Goal: Task Accomplishment & Management: Complete application form

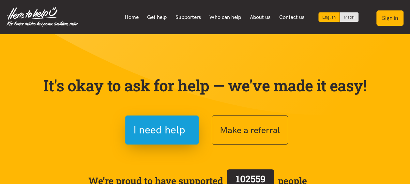
click at [385, 17] on button "Sign in" at bounding box center [390, 17] width 27 height 15
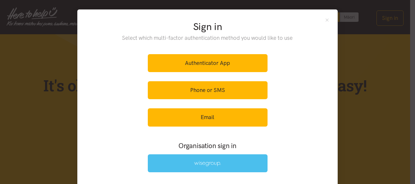
click at [196, 167] on link at bounding box center [208, 163] width 120 height 18
click at [194, 164] on img at bounding box center [207, 164] width 27 height 6
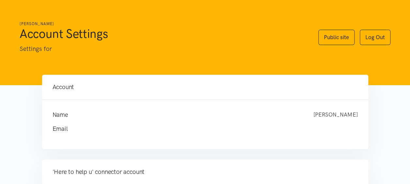
scroll to position [98, 0]
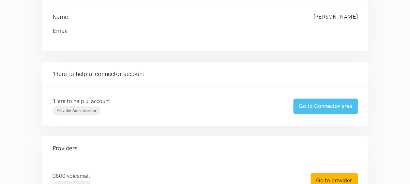
click at [325, 106] on link "Go to Connector area" at bounding box center [325, 106] width 65 height 15
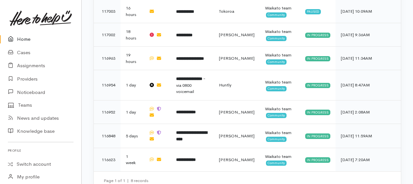
scroll to position [591, 0]
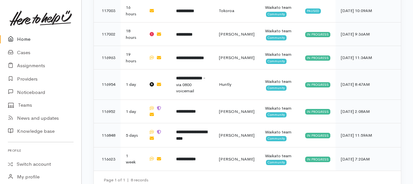
click at [27, 38] on link "Home" at bounding box center [40, 39] width 81 height 13
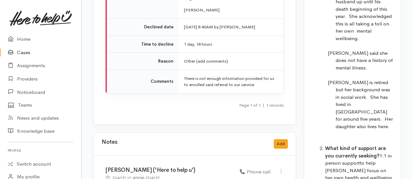
scroll to position [1044, 0]
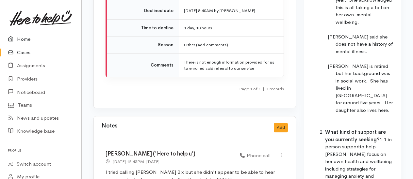
click at [30, 38] on link "Home" at bounding box center [40, 39] width 81 height 13
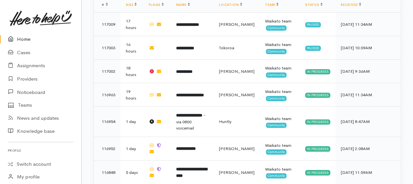
scroll to position [555, 0]
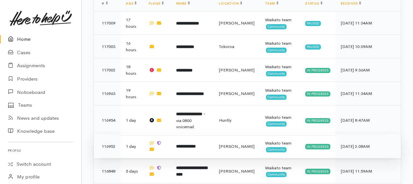
click at [195, 144] on b "**********" at bounding box center [186, 146] width 20 height 4
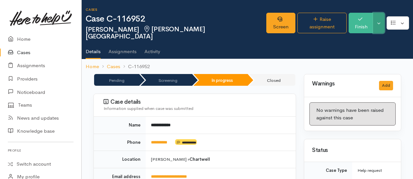
click at [380, 20] on button "Toggle Dropdown" at bounding box center [378, 23] width 11 height 21
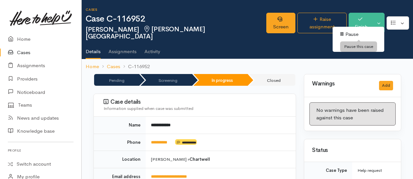
click at [354, 33] on link "Pause" at bounding box center [358, 34] width 52 height 10
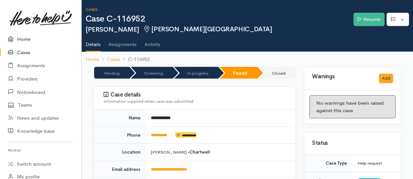
click at [28, 37] on link "Home" at bounding box center [40, 39] width 81 height 13
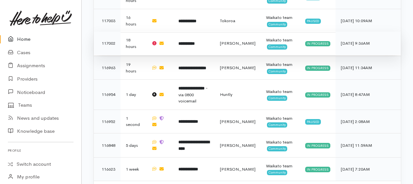
scroll to position [591, 0]
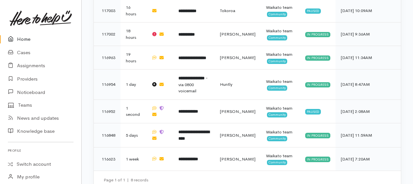
click at [27, 38] on link "Home" at bounding box center [40, 39] width 81 height 13
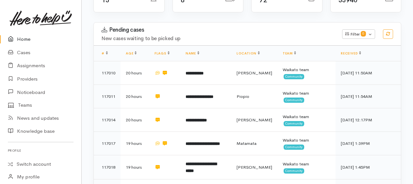
scroll to position [101, 0]
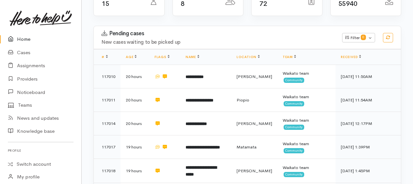
click at [29, 39] on link "Home" at bounding box center [40, 39] width 81 height 13
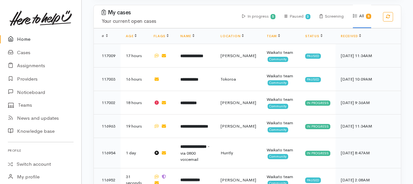
scroll to position [591, 0]
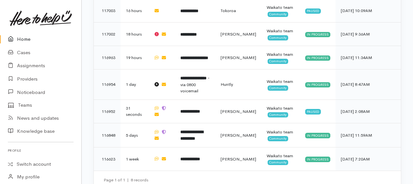
click at [25, 40] on link "Home" at bounding box center [40, 39] width 81 height 13
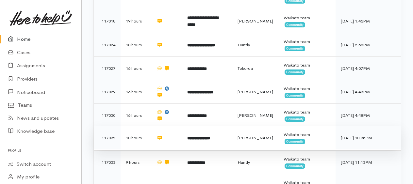
scroll to position [261, 0]
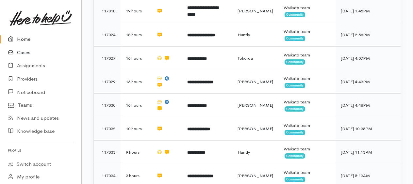
click at [21, 52] on link "Cases" at bounding box center [40, 52] width 81 height 13
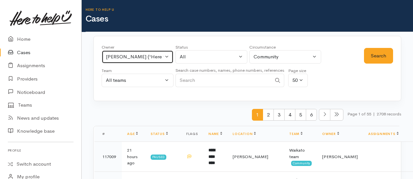
click at [147, 52] on button "[PERSON_NAME] ('Here to help u')" at bounding box center [137, 56] width 72 height 13
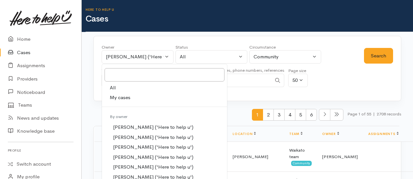
click at [117, 87] on link "All" at bounding box center [164, 88] width 125 height 10
select select "-1"
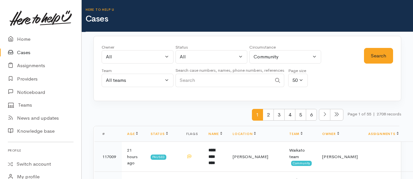
click at [189, 82] on input "Search" at bounding box center [223, 80] width 96 height 13
type input "ziggy"
click at [373, 57] on button "Search" at bounding box center [378, 56] width 29 height 16
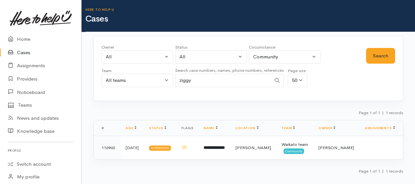
click at [29, 53] on link "Cases" at bounding box center [40, 52] width 81 height 13
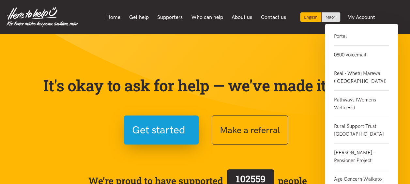
click at [349, 56] on link "0800 voicemail" at bounding box center [361, 55] width 55 height 19
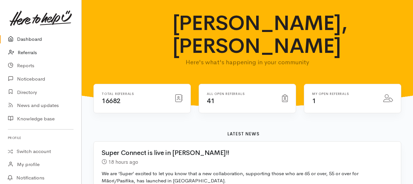
click at [20, 51] on link "Referrals" at bounding box center [40, 52] width 81 height 13
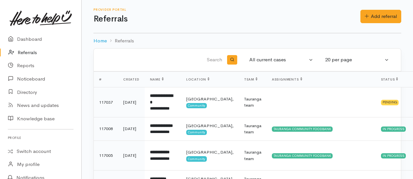
drag, startPoint x: 352, startPoint y: 14, endPoint x: 372, endPoint y: 15, distance: 20.3
click at [352, 14] on div "Provider Portal Referrals" at bounding box center [226, 16] width 267 height 17
click at [373, 15] on link "Add referral" at bounding box center [380, 16] width 41 height 13
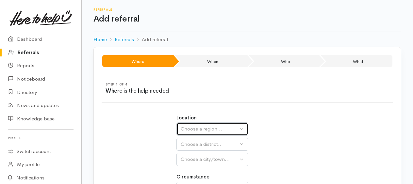
click at [202, 123] on button "Choose a region..." at bounding box center [212, 128] width 72 height 13
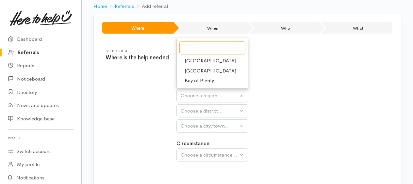
scroll to position [2, 0]
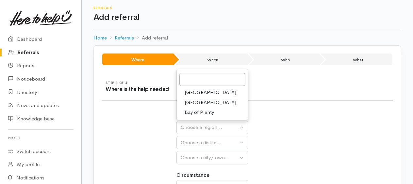
click at [198, 100] on span "Waikato" at bounding box center [210, 103] width 52 height 8
select select "3"
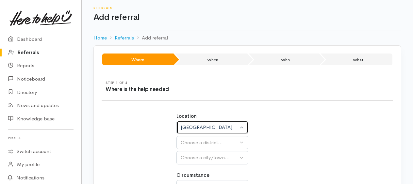
select select
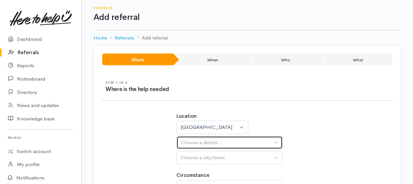
click at [194, 141] on div "Choose a district..." at bounding box center [226, 143] width 92 height 8
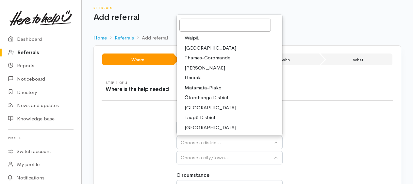
click at [200, 69] on span "[PERSON_NAME]" at bounding box center [204, 68] width 40 height 8
select select "4"
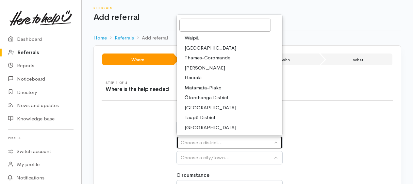
select select
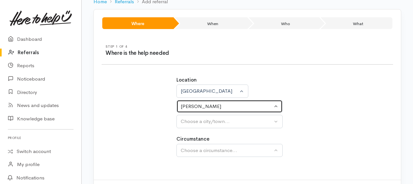
scroll to position [67, 0]
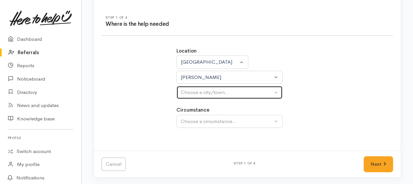
click at [198, 89] on div "Choose a city/town..." at bounding box center [226, 93] width 92 height 8
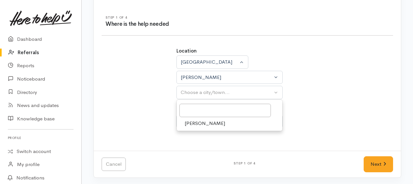
click at [192, 123] on span "[PERSON_NAME]" at bounding box center [204, 124] width 40 height 8
select select "1"
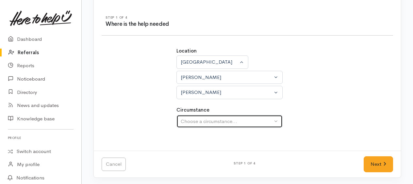
click at [192, 120] on div "Choose a circumstance..." at bounding box center [226, 122] width 92 height 8
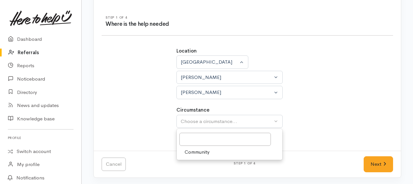
click at [196, 149] on span "Community" at bounding box center [196, 152] width 25 height 8
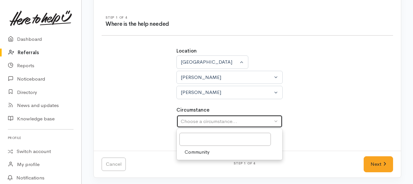
select select "2"
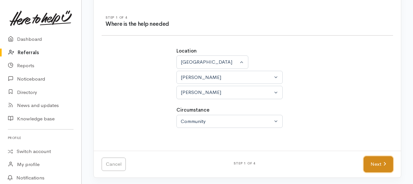
click at [377, 164] on link "Next" at bounding box center [377, 164] width 29 height 16
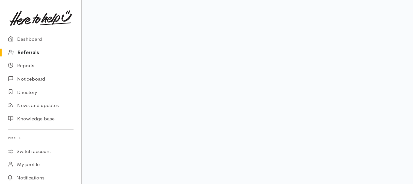
scroll to position [39, 0]
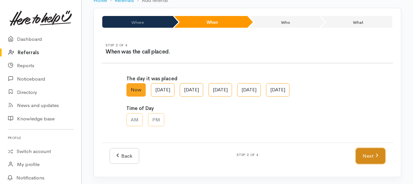
click at [373, 156] on link "Next" at bounding box center [369, 156] width 29 height 16
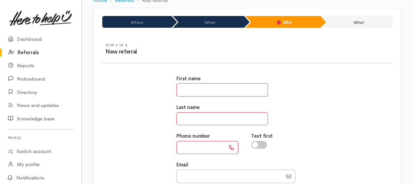
click at [210, 91] on input "text" at bounding box center [221, 89] width 91 height 13
type input "*******"
click at [191, 115] on input "text" at bounding box center [221, 118] width 91 height 13
type input "**********"
paste input "**********"
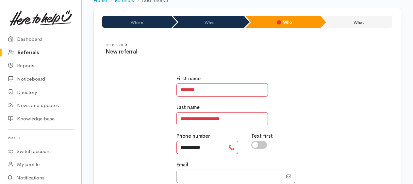
click at [186, 147] on input "**********" at bounding box center [200, 147] width 49 height 13
type input "*********"
click at [211, 118] on input "**********" at bounding box center [221, 118] width 91 height 13
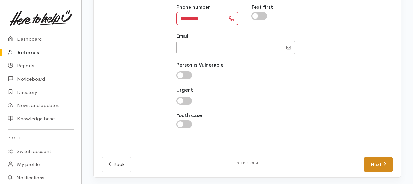
type input "**********"
drag, startPoint x: 383, startPoint y: 166, endPoint x: 378, endPoint y: 165, distance: 5.8
click at [383, 166] on link "Next" at bounding box center [377, 165] width 29 height 16
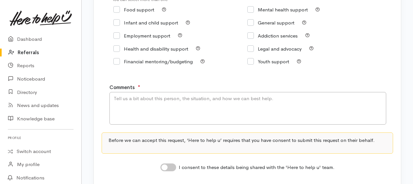
scroll to position [91, 0]
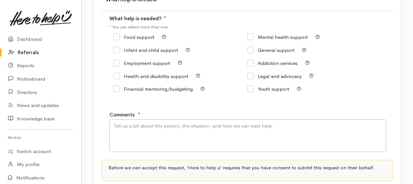
click at [116, 33] on div "Food support" at bounding box center [180, 37] width 134 height 9
click at [117, 35] on input "Food support" at bounding box center [133, 37] width 41 height 5
checkbox input "true"
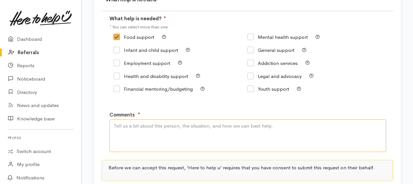
click at [128, 130] on textarea "Comments" at bounding box center [247, 135] width 276 height 33
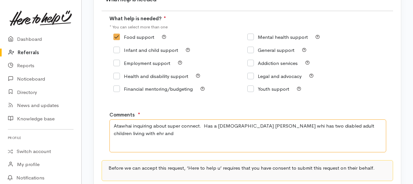
click at [212, 125] on textarea "Atawhai inquiring about super connect. Has a 78 year old kuia whi has two diabl…" at bounding box center [247, 135] width 276 height 33
click at [320, 126] on textarea "Atawhai inquiring about super connect. Wants to know if she can refer a 78 year…" at bounding box center [247, 135] width 276 height 33
click at [188, 136] on textarea "Atawhai inquiring about super connect. Wants to know if she can refer a 78 year…" at bounding box center [247, 135] width 276 height 33
click at [229, 137] on textarea "Atawhai inquiring about super connect. Wants to know if she can refer a 78 year…" at bounding box center [247, 135] width 276 height 33
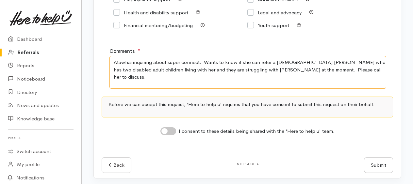
scroll to position [157, 0]
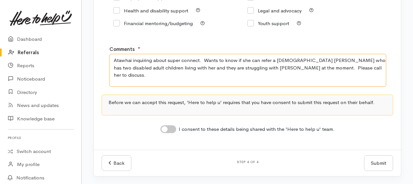
type textarea "Atawhai inquiring about super connect. Wants to know if she can refer a 78 year…"
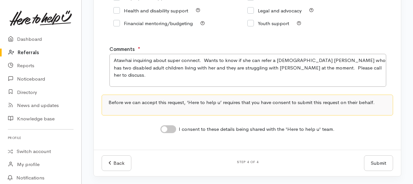
click at [163, 129] on input "I consent to these details being shared with the 'Here to help u' team." at bounding box center [168, 129] width 16 height 8
checkbox input "true"
click at [377, 161] on button "Submit" at bounding box center [378, 163] width 29 height 16
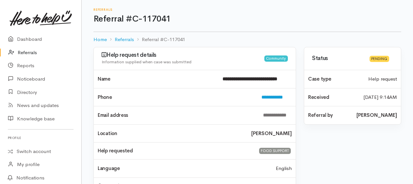
click at [30, 58] on link "Referrals" at bounding box center [40, 52] width 81 height 13
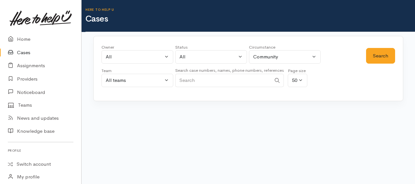
paste input "211551144"
click at [375, 56] on button "Search" at bounding box center [380, 56] width 29 height 16
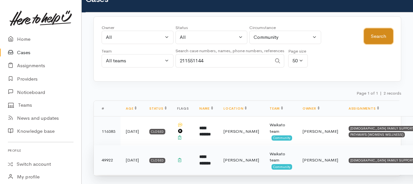
scroll to position [29, 0]
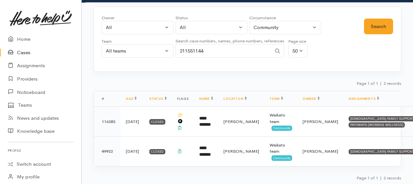
click at [179, 50] on input "211551144" at bounding box center [223, 50] width 96 height 13
type input "0211551144"
click at [376, 28] on button "Search" at bounding box center [378, 27] width 29 height 16
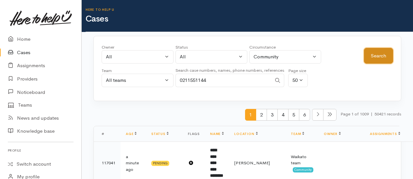
click at [378, 55] on button "Search" at bounding box center [378, 56] width 29 height 16
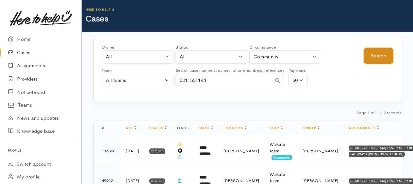
scroll to position [29, 0]
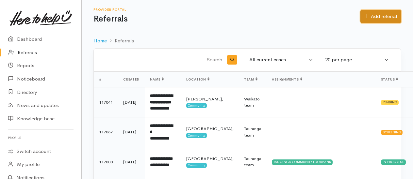
click at [377, 14] on link "Add referral" at bounding box center [380, 16] width 41 height 13
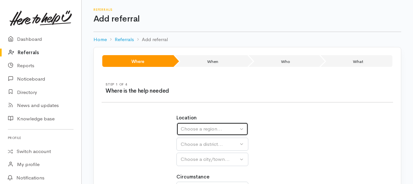
click at [185, 133] on button "Choose a region..." at bounding box center [212, 128] width 72 height 13
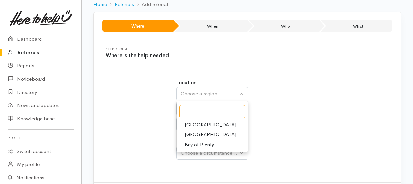
scroll to position [34, 0]
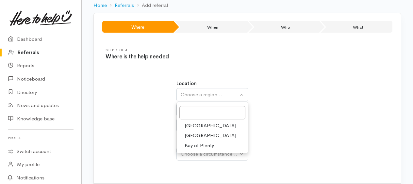
click at [199, 134] on span "Waikato" at bounding box center [210, 136] width 52 height 8
select select "3"
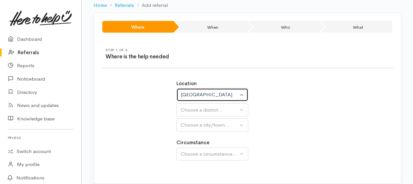
select select
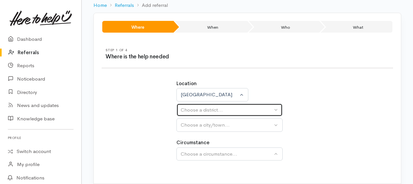
drag, startPoint x: 197, startPoint y: 109, endPoint x: 196, endPoint y: 113, distance: 3.7
click at [197, 109] on div "Choose a district..." at bounding box center [226, 110] width 92 height 8
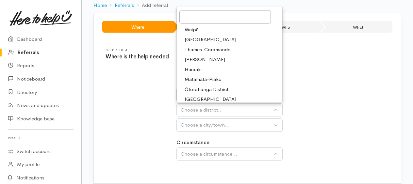
click at [199, 57] on span "[PERSON_NAME]" at bounding box center [204, 60] width 40 height 8
select select "4"
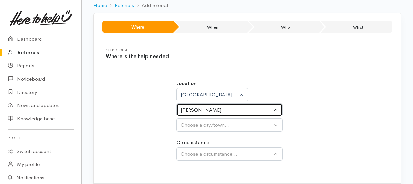
select select
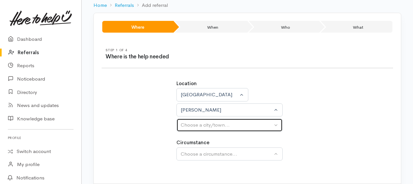
click at [197, 127] on div "Choose a city/town..." at bounding box center [226, 125] width 92 height 8
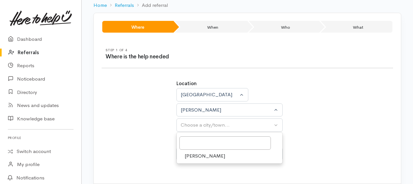
click at [194, 151] on link "[PERSON_NAME]" at bounding box center [229, 156] width 105 height 10
select select "1"
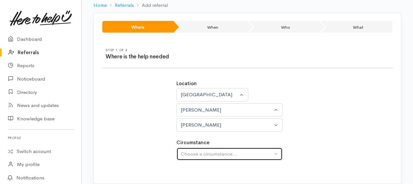
click at [194, 150] on div "Choose a circumstance..." at bounding box center [226, 154] width 92 height 8
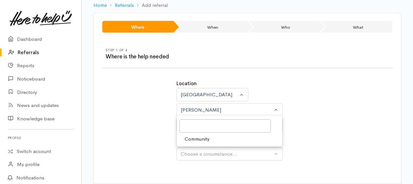
click at [197, 136] on span "Community" at bounding box center [196, 139] width 25 height 8
select select "2"
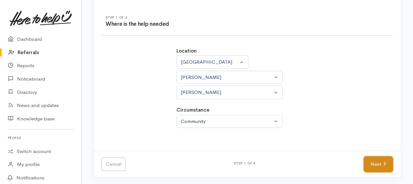
drag, startPoint x: 378, startPoint y: 162, endPoint x: 373, endPoint y: 160, distance: 5.5
click at [378, 162] on link "Next" at bounding box center [377, 164] width 29 height 16
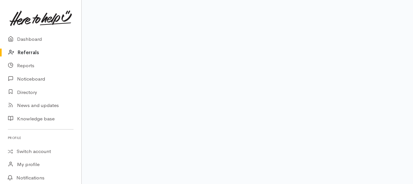
scroll to position [39, 0]
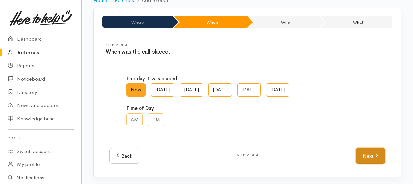
drag, startPoint x: 365, startPoint y: 152, endPoint x: 356, endPoint y: 150, distance: 9.0
click at [364, 153] on link "Next" at bounding box center [369, 156] width 29 height 16
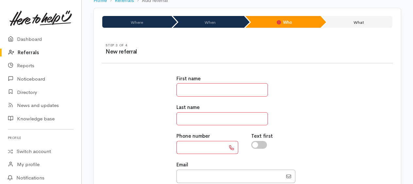
click at [186, 93] on input "text" at bounding box center [221, 89] width 91 height 13
type input "*****"
click at [190, 115] on input "text" at bounding box center [221, 118] width 91 height 13
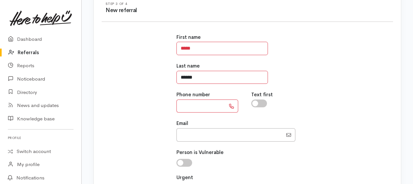
scroll to position [104, 0]
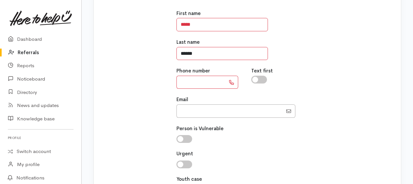
type input "******"
paste input "*********"
click at [180, 81] on input "*********" at bounding box center [200, 82] width 49 height 13
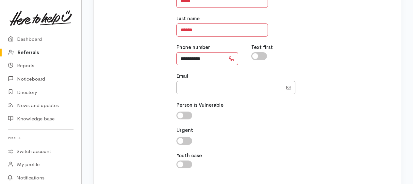
scroll to position [168, 0]
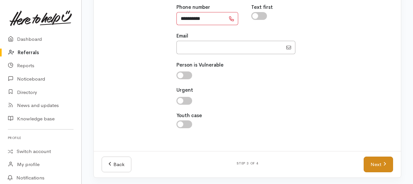
type input "**********"
drag, startPoint x: 378, startPoint y: 161, endPoint x: 373, endPoint y: 157, distance: 6.0
click at [378, 161] on link "Next" at bounding box center [377, 165] width 29 height 16
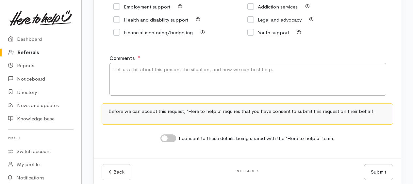
scroll to position [91, 0]
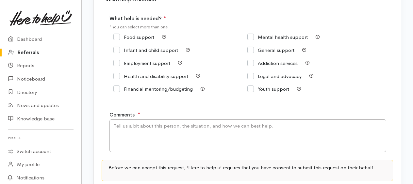
click at [116, 86] on icon at bounding box center [116, 89] width 7 height 7
click at [254, 48] on input "General support" at bounding box center [270, 50] width 47 height 5
checkbox input "true"
click at [116, 88] on input "Financial mentoring/budgeting" at bounding box center [152, 88] width 79 height 5
checkbox input "true"
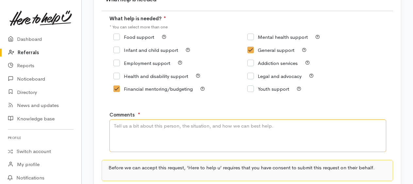
click at [127, 125] on textarea "Comments" at bounding box center [247, 135] width 276 height 33
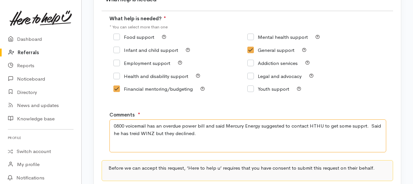
click at [360, 125] on textarea "0800 voicemail has an overdue power bill and said Mercury Energy suggested to c…" at bounding box center [247, 135] width 276 height 33
click at [206, 132] on textarea "0800 voicemail has an overdue power bill and said Mercury Energy suggested to c…" at bounding box center [247, 135] width 276 height 33
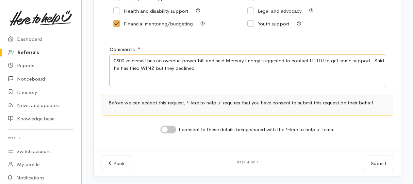
scroll to position [157, 0]
type textarea "0800 voicemail has an overdue power bill and said Mercury Energy suggested to c…"
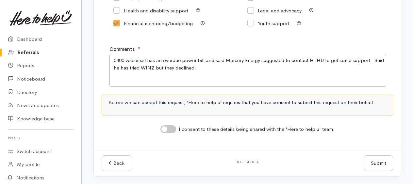
click at [166, 129] on input "I consent to these details being shared with the 'Here to help u' team." at bounding box center [168, 129] width 16 height 8
checkbox input "true"
click at [372, 161] on button "Submit" at bounding box center [378, 163] width 29 height 16
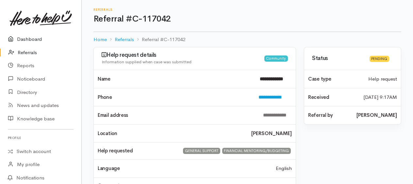
drag, startPoint x: 28, startPoint y: 37, endPoint x: 34, endPoint y: 30, distance: 9.0
click at [28, 37] on link "Dashboard" at bounding box center [40, 39] width 81 height 13
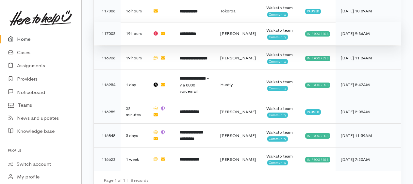
scroll to position [614, 0]
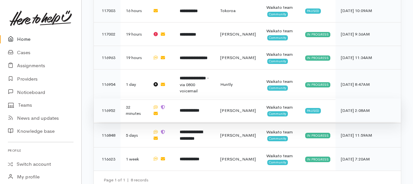
click at [199, 108] on b "**********" at bounding box center [190, 110] width 20 height 4
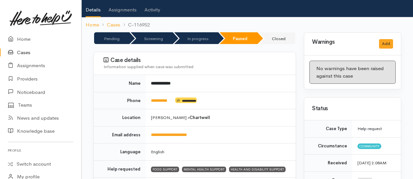
scroll to position [65, 0]
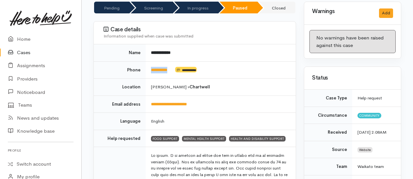
drag, startPoint x: 173, startPoint y: 68, endPoint x: 149, endPoint y: 68, distance: 23.5
click at [149, 68] on td "**********" at bounding box center [221, 69] width 150 height 17
copy td "*********"
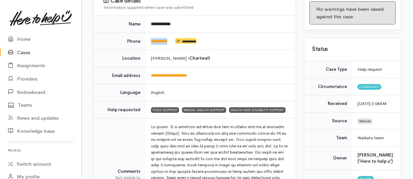
scroll to position [0, 0]
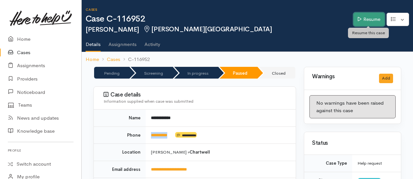
click at [367, 22] on link "Resume" at bounding box center [368, 19] width 31 height 13
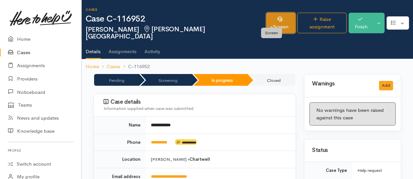
click at [281, 20] on link "Screen" at bounding box center [280, 23] width 29 height 21
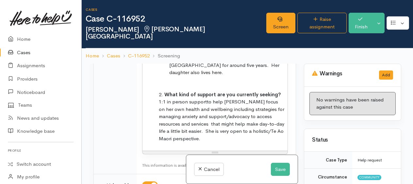
scroll to position [1142, 0]
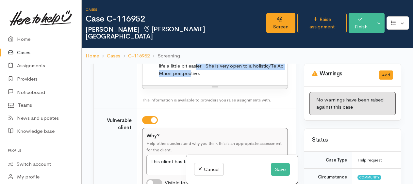
drag, startPoint x: 215, startPoint y: 75, endPoint x: 234, endPoint y: 82, distance: 20.9
click at [234, 77] on li "What kind of support are you currently seeking? 1:1 in person support to help […" at bounding box center [221, 52] width 125 height 52
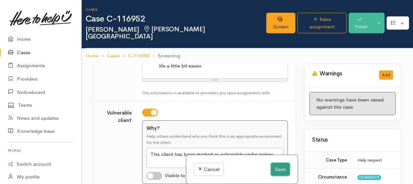
click at [278, 167] on button "Save" at bounding box center [280, 169] width 19 height 13
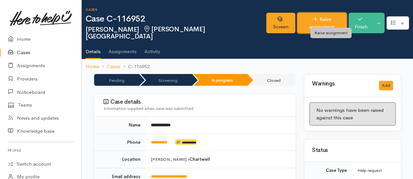
drag, startPoint x: 0, startPoint y: 0, endPoint x: 321, endPoint y: 20, distance: 321.7
click at [321, 20] on link "Raise assignment" at bounding box center [321, 23] width 49 height 21
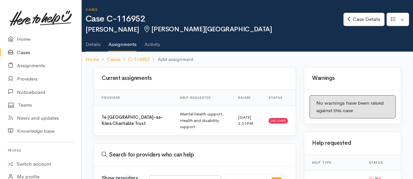
select select
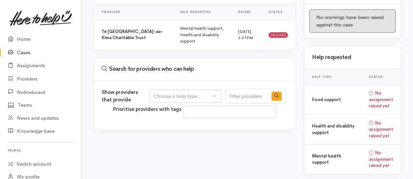
scroll to position [87, 0]
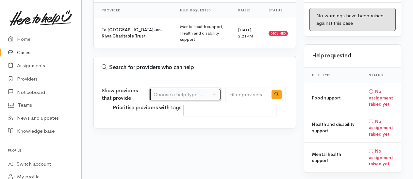
click at [187, 91] on div "Choose a help type..." at bounding box center [181, 95] width 57 height 8
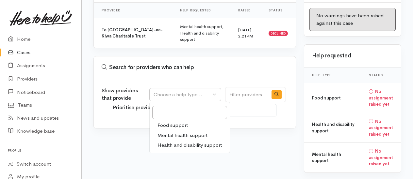
click at [167, 142] on span "Health and disability support" at bounding box center [189, 146] width 64 height 8
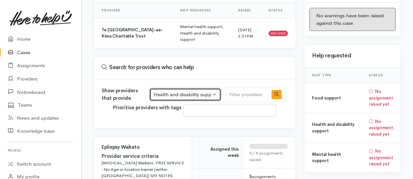
click at [180, 91] on div "Health and disability support" at bounding box center [181, 95] width 57 height 8
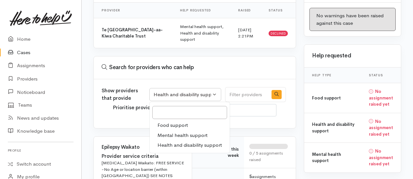
click at [170, 132] on span "Mental health support" at bounding box center [182, 136] width 50 height 8
select select "5"
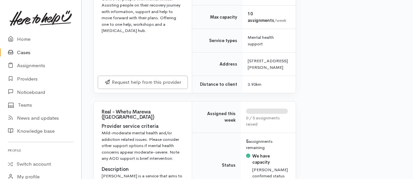
scroll to position [1295, 0]
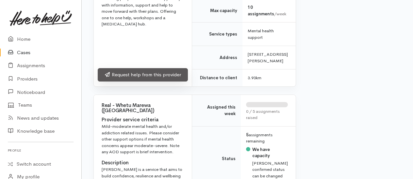
click at [140, 82] on link "Request help from this provider" at bounding box center [143, 74] width 90 height 13
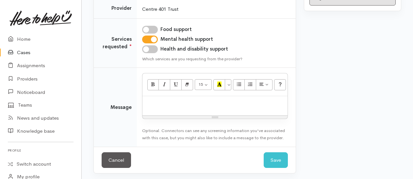
scroll to position [114, 0]
click at [164, 105] on p at bounding box center [215, 103] width 138 height 8
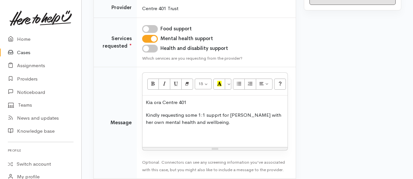
click at [219, 114] on p "Kindly requesting some 1:1 supprt for [PERSON_NAME] with her own mental health …" at bounding box center [215, 119] width 138 height 15
click at [153, 132] on p at bounding box center [215, 136] width 138 height 8
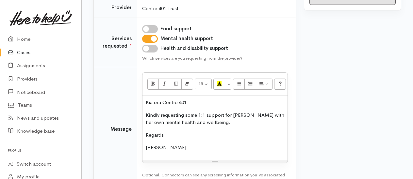
scroll to position [159, 0]
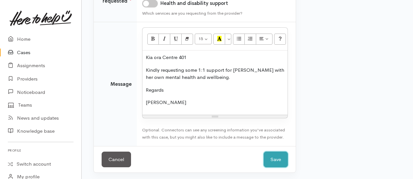
click at [279, 161] on button "Save" at bounding box center [275, 160] width 24 height 16
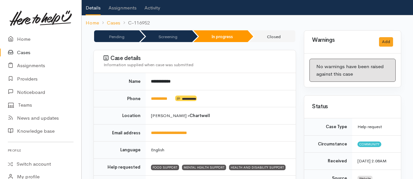
scroll to position [98, 0]
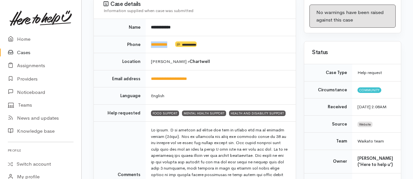
drag, startPoint x: 173, startPoint y: 35, endPoint x: 149, endPoint y: 35, distance: 23.8
click at [149, 36] on td "**********" at bounding box center [221, 44] width 150 height 17
drag, startPoint x: 149, startPoint y: 35, endPoint x: 153, endPoint y: 37, distance: 4.7
copy link "*********"
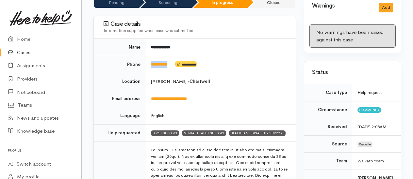
scroll to position [0, 0]
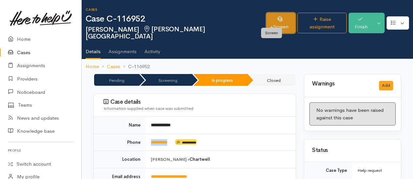
click at [267, 19] on link "Screen" at bounding box center [280, 23] width 29 height 21
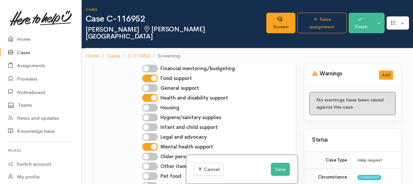
scroll to position [718, 0]
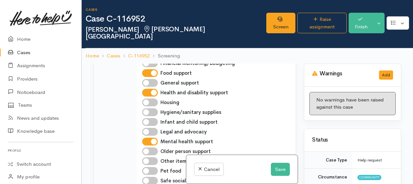
click at [154, 97] on input "Health and disability support" at bounding box center [150, 93] width 16 height 8
checkbox input "false"
click at [279, 167] on button "Save" at bounding box center [280, 169] width 19 height 13
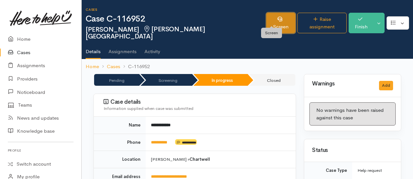
click at [266, 18] on link "Screen" at bounding box center [280, 23] width 29 height 21
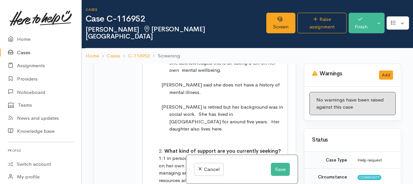
scroll to position [1034, 0]
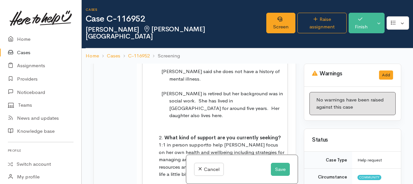
click at [229, 82] on span "Linda said she does not have a history of mental illness." at bounding box center [220, 75] width 118 height 14
click at [195, 83] on p "Linda said she does not have a prior history of mental illness." at bounding box center [226, 75] width 115 height 15
click at [277, 169] on button "Save" at bounding box center [280, 169] width 19 height 13
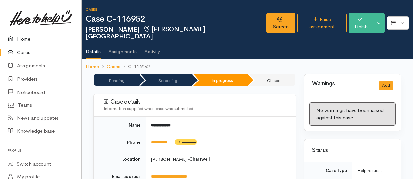
click at [29, 39] on link "Home" at bounding box center [40, 39] width 81 height 13
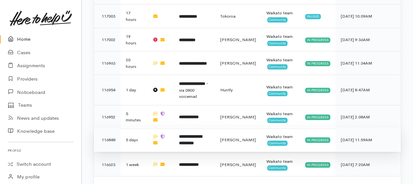
scroll to position [638, 0]
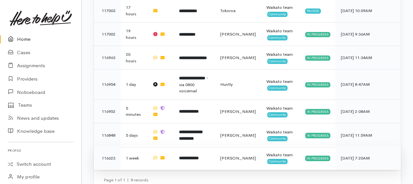
click at [195, 156] on b "**********" at bounding box center [189, 158] width 20 height 4
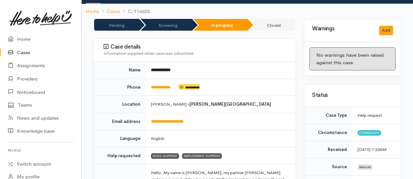
scroll to position [65, 0]
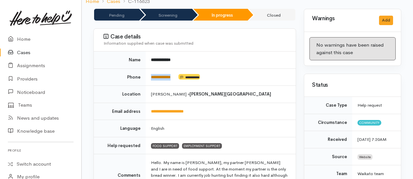
drag, startPoint x: 178, startPoint y: 70, endPoint x: 151, endPoint y: 68, distance: 27.2
click at [151, 69] on td "**********" at bounding box center [221, 77] width 150 height 17
copy td "**********"
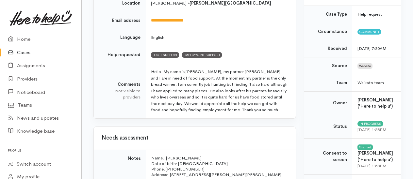
scroll to position [80, 0]
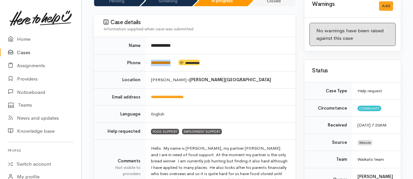
copy td "**********"
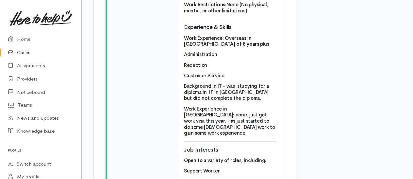
scroll to position [2234, 0]
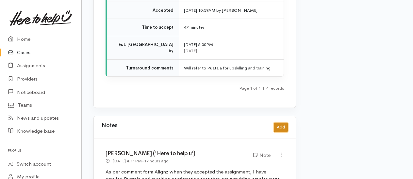
click at [283, 123] on button "Add" at bounding box center [280, 127] width 14 height 9
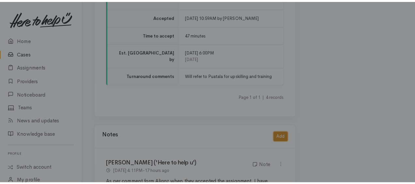
scroll to position [2222, 0]
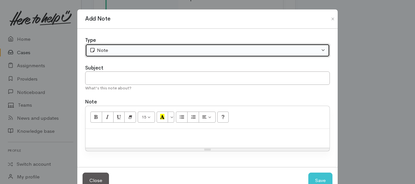
click at [122, 50] on div "Note" at bounding box center [204, 51] width 230 height 8
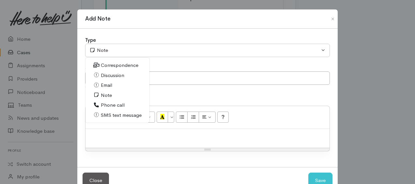
click at [106, 105] on span "Phone call" at bounding box center [113, 105] width 24 height 8
select select "3"
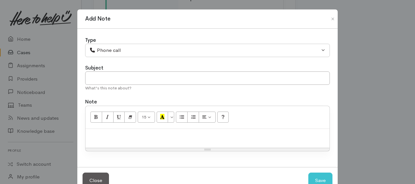
click at [115, 123] on div "15 8 9 10 11 12 14 18 24 36 Background Color Transparent Select #ffff00 Text Co…" at bounding box center [208, 117] width 244 height 23
click at [104, 129] on div at bounding box center [208, 138] width 244 height 19
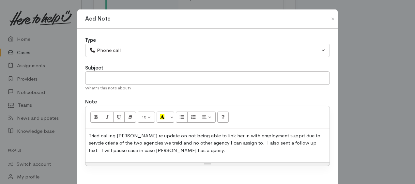
click at [102, 150] on p "Tried calling Rebekah re update on not being able to link her in with employmen…" at bounding box center [208, 143] width 238 height 22
click at [275, 134] on p "Tried calling Rebekah re update on not being able to link her in with employmen…" at bounding box center [208, 143] width 238 height 22
click at [183, 142] on p "Tried calling Rebekah re update on not being able to link her in with employmen…" at bounding box center [208, 143] width 238 height 22
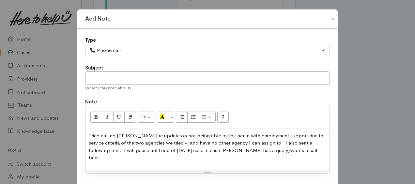
click at [285, 148] on p "Tried calling Rebekah re update on not being able to link her in with employmen…" at bounding box center [208, 146] width 238 height 29
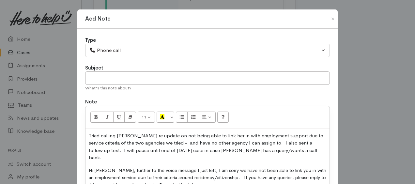
click at [89, 167] on span "Hi Rebekah, further to the voice message I just left, I am sorry we have not be…" at bounding box center [208, 177] width 238 height 21
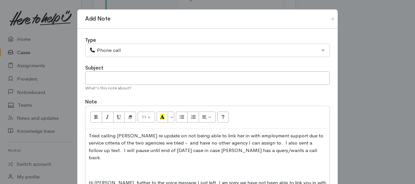
click at [94, 158] on div "Tried calling Rebekah re update on not being able to link her in with employmen…" at bounding box center [208, 169] width 244 height 81
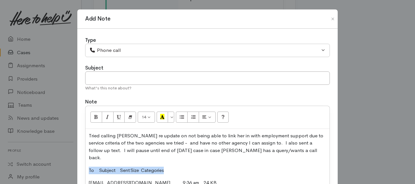
drag, startPoint x: 87, startPoint y: 159, endPoint x: 173, endPoint y: 161, distance: 85.5
click at [172, 167] on span "To Subject Sent Size Categories" at bounding box center [131, 170] width 84 height 6
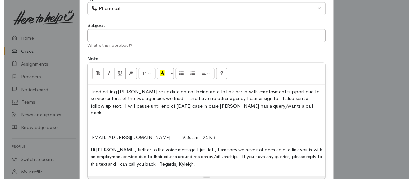
scroll to position [85, 0]
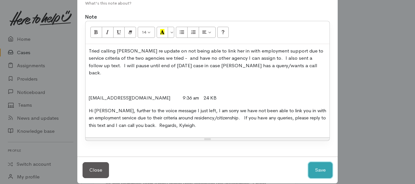
click at [314, 162] on button "Save" at bounding box center [320, 170] width 24 height 16
select select "1"
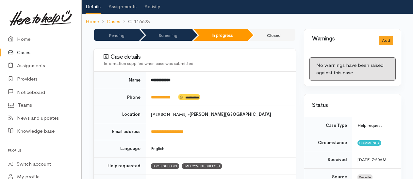
scroll to position [0, 0]
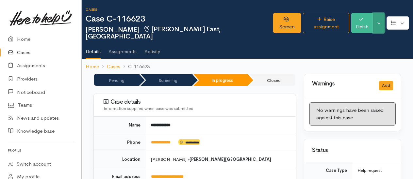
click at [381, 17] on button "Toggle Dropdown" at bounding box center [378, 23] width 11 height 21
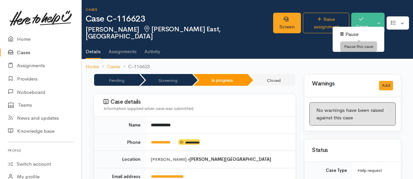
click at [354, 33] on link "Pause" at bounding box center [358, 34] width 52 height 10
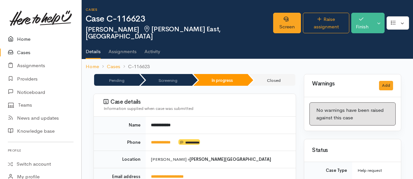
click at [26, 39] on link "Home" at bounding box center [40, 39] width 81 height 13
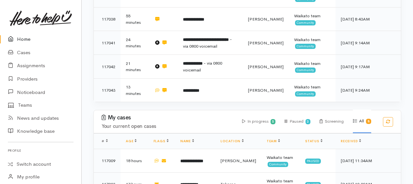
scroll to position [511, 0]
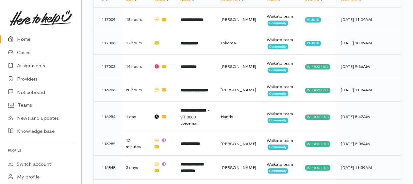
click at [26, 39] on link "Home" at bounding box center [40, 39] width 81 height 13
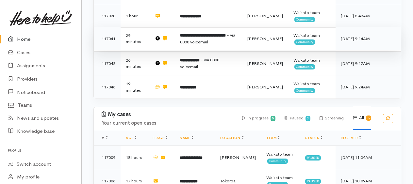
scroll to position [294, 0]
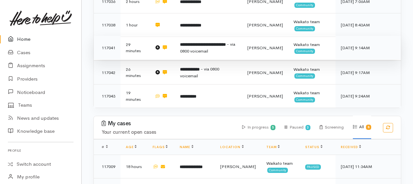
click at [191, 42] on b "**********" at bounding box center [203, 44] width 46 height 4
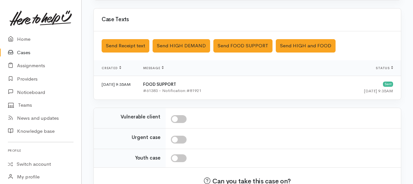
scroll to position [264, 0]
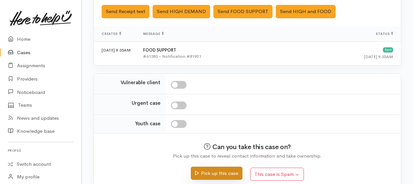
click at [211, 169] on button "Pick up this case" at bounding box center [216, 173] width 51 height 13
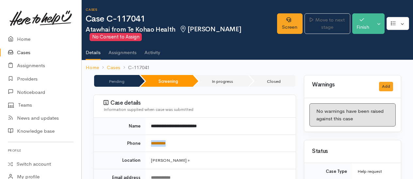
drag, startPoint x: 181, startPoint y: 140, endPoint x: 151, endPoint y: 140, distance: 30.0
click at [151, 140] on td "*********" at bounding box center [221, 143] width 150 height 17
copy link "*********"
click at [208, 138] on td "*********" at bounding box center [221, 143] width 150 height 17
click at [20, 40] on link "Home" at bounding box center [40, 39] width 81 height 13
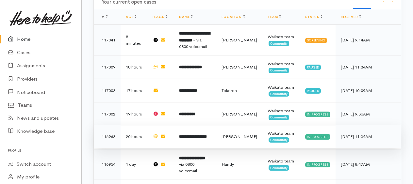
scroll to position [359, 0]
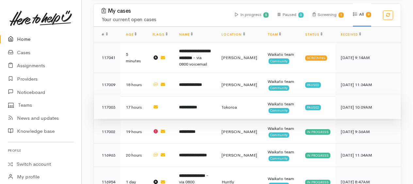
click at [197, 105] on b "**********" at bounding box center [188, 107] width 18 height 4
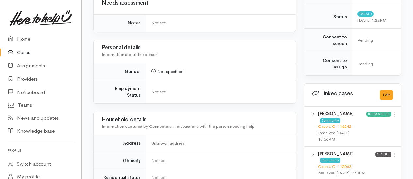
scroll to position [250, 0]
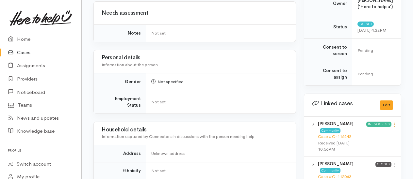
click at [393, 128] on icon at bounding box center [394, 125] width 6 height 6
click at [362, 140] on link "View case" at bounding box center [371, 138] width 52 height 10
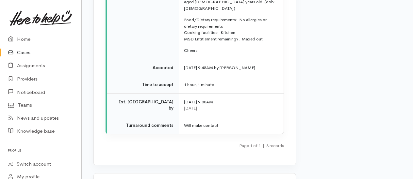
scroll to position [1501, 0]
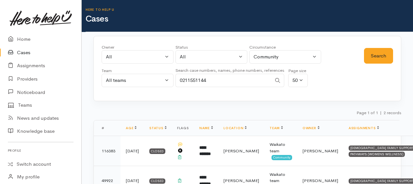
scroll to position [29, 0]
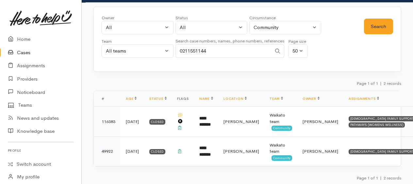
click at [213, 52] on input "0211551144" at bounding box center [223, 50] width 96 height 13
type input "0"
paste input "[PHONE_NUMBER]"
click at [375, 25] on button "Search" at bounding box center [378, 27] width 29 height 16
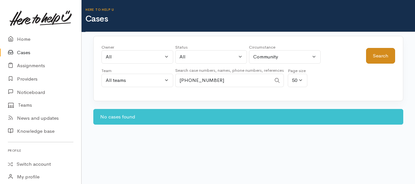
click at [375, 25] on div "Here to help u Cases" at bounding box center [251, 16] width 330 height 32
click at [377, 57] on button "Search" at bounding box center [380, 56] width 29 height 16
click at [189, 80] on input "[PHONE_NUMBER]" at bounding box center [223, 80] width 96 height 13
click at [380, 57] on button "Search" at bounding box center [380, 56] width 29 height 16
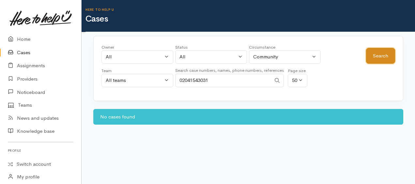
click at [380, 57] on button "Search" at bounding box center [380, 56] width 29 height 16
click at [381, 58] on button "Search" at bounding box center [380, 56] width 29 height 16
click at [216, 79] on input "02041543031" at bounding box center [223, 80] width 96 height 13
type input "0"
paste input "02041775918"
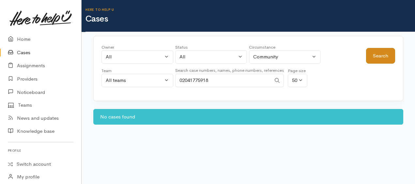
type input "02041775918"
click at [374, 54] on button "Search" at bounding box center [380, 56] width 29 height 16
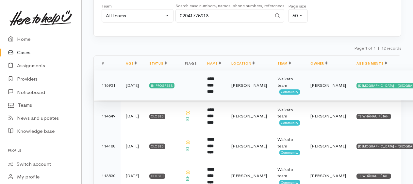
scroll to position [65, 0]
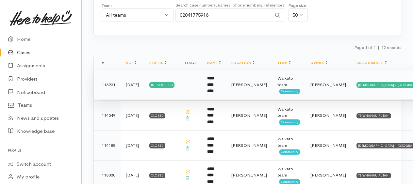
click at [213, 82] on b "**********" at bounding box center [210, 84] width 7 height 17
